Goal: Communication & Community: Share content

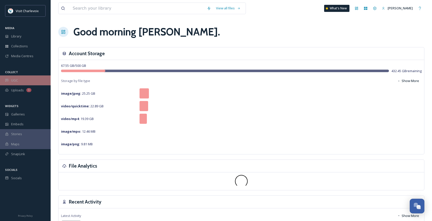
click at [22, 83] on div "UGC" at bounding box center [25, 80] width 51 height 10
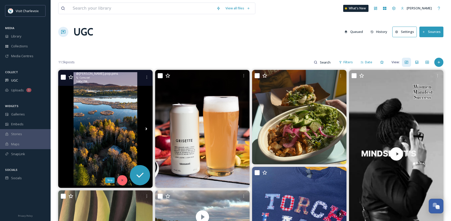
click at [124, 181] on icon at bounding box center [123, 181] width 4 height 4
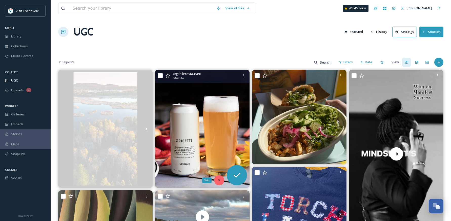
click at [218, 181] on icon at bounding box center [220, 181] width 4 height 4
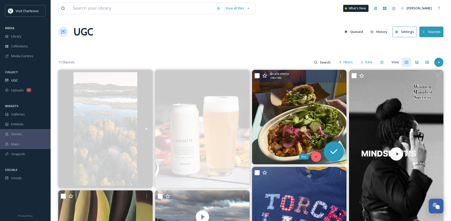
click at [315, 157] on icon at bounding box center [317, 157] width 4 height 4
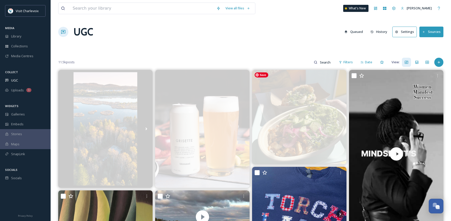
scroll to position [97, 0]
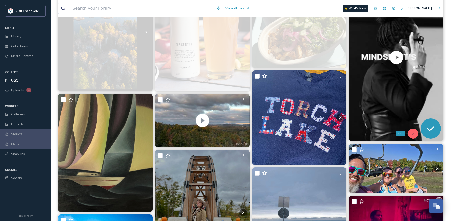
click at [413, 134] on icon at bounding box center [413, 134] width 2 height 2
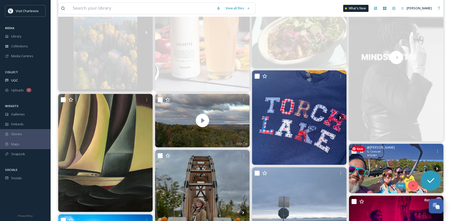
click at [415, 183] on div "Skip" at bounding box center [413, 186] width 10 height 10
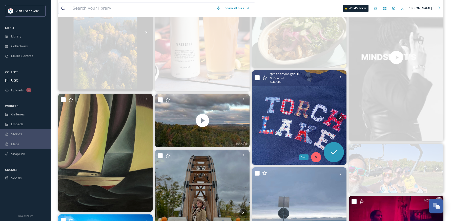
click at [313, 157] on div "Skip" at bounding box center [316, 157] width 10 height 10
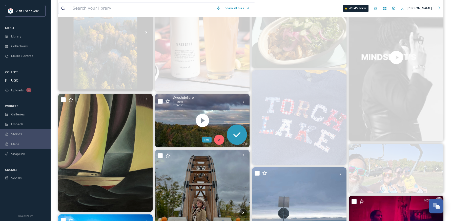
click at [217, 140] on div "Skip" at bounding box center [219, 140] width 10 height 10
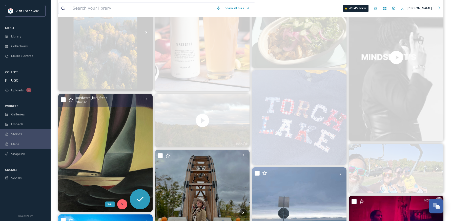
click at [121, 205] on icon at bounding box center [123, 205] width 4 height 4
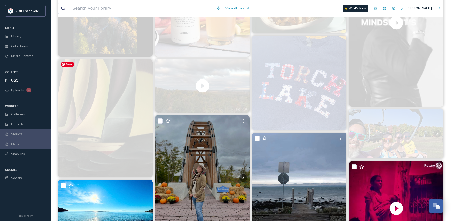
scroll to position [187, 0]
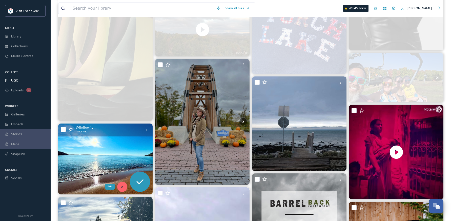
click at [119, 186] on div "Skip" at bounding box center [122, 187] width 10 height 10
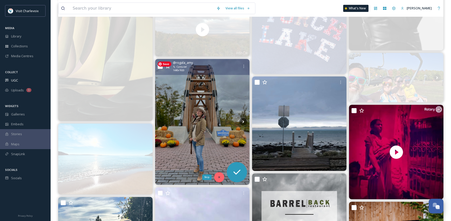
click at [210, 177] on div "Skip" at bounding box center [206, 178] width 9 height 6
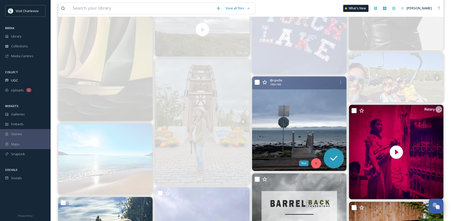
click at [319, 163] on div "Skip" at bounding box center [316, 163] width 10 height 10
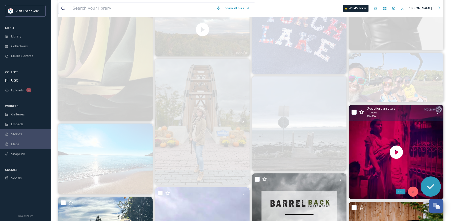
click at [415, 190] on div "Skip" at bounding box center [413, 192] width 10 height 10
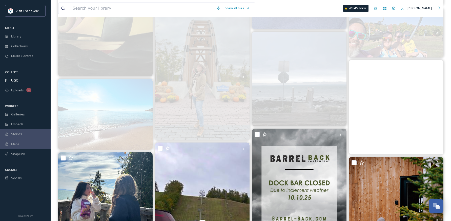
scroll to position [353, 0]
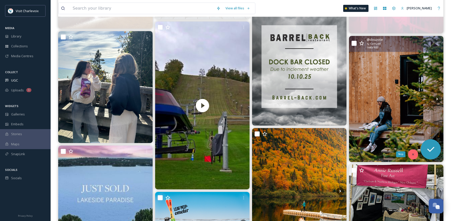
click at [414, 154] on icon at bounding box center [414, 155] width 4 height 4
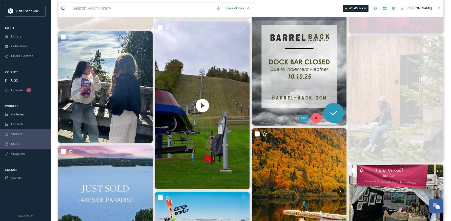
click at [316, 118] on icon at bounding box center [316, 118] width 2 height 2
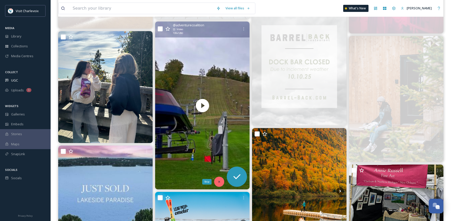
click at [219, 182] on icon at bounding box center [219, 182] width 2 height 2
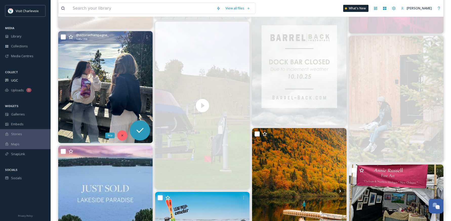
click at [121, 133] on div "Skip" at bounding box center [122, 135] width 10 height 10
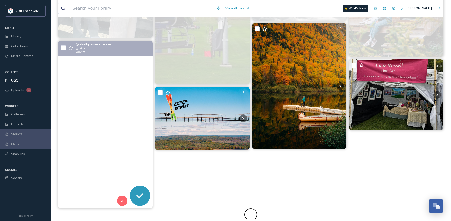
scroll to position [458, 0]
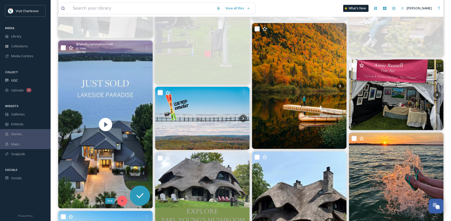
click at [123, 200] on icon at bounding box center [122, 201] width 2 height 2
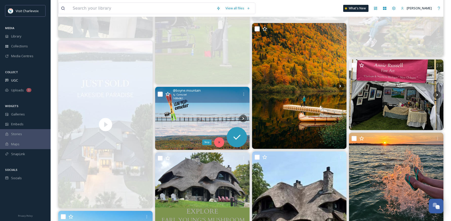
click at [222, 143] on div "Skip" at bounding box center [219, 142] width 10 height 10
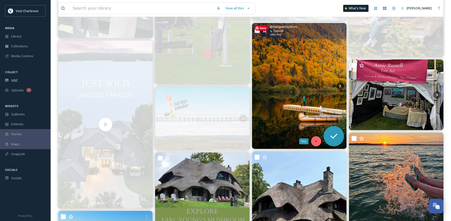
click at [319, 141] on div "Skip" at bounding box center [316, 141] width 10 height 10
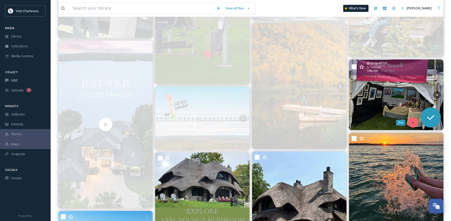
click at [414, 120] on div "Skip" at bounding box center [413, 123] width 10 height 10
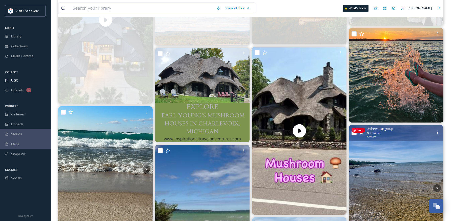
scroll to position [587, 0]
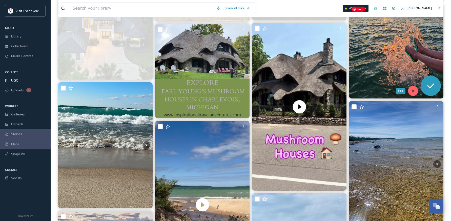
click at [412, 92] on icon at bounding box center [414, 91] width 4 height 4
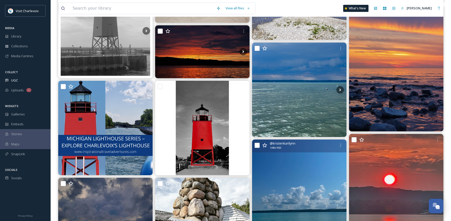
scroll to position [558, 0]
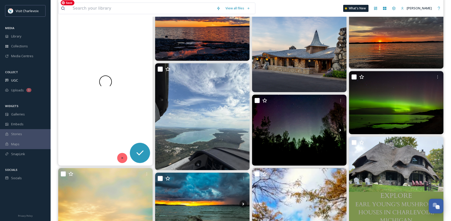
scroll to position [82, 0]
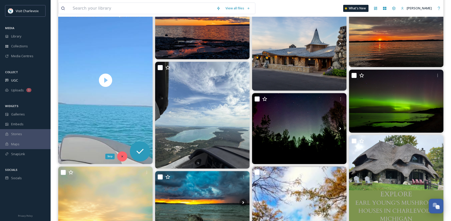
click at [125, 155] on div "Skip" at bounding box center [122, 156] width 10 height 10
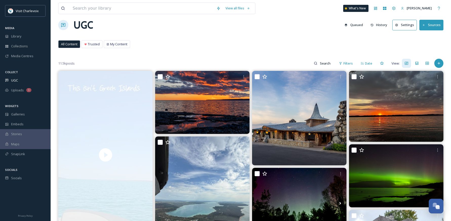
scroll to position [6, 0]
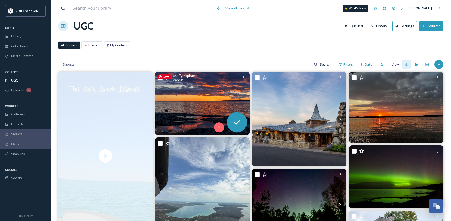
click at [216, 100] on img at bounding box center [202, 103] width 94 height 63
